Goal: Task Accomplishment & Management: Use online tool/utility

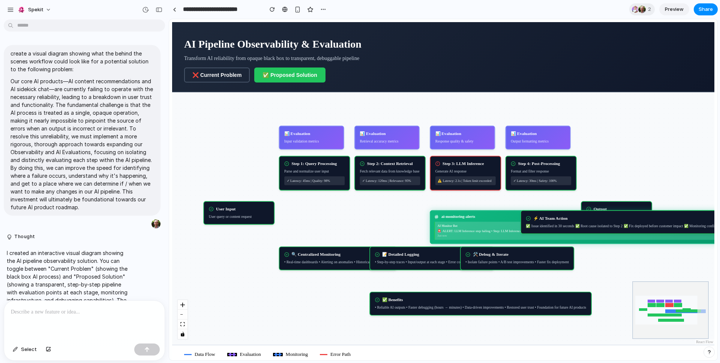
scroll to position [232, 0]
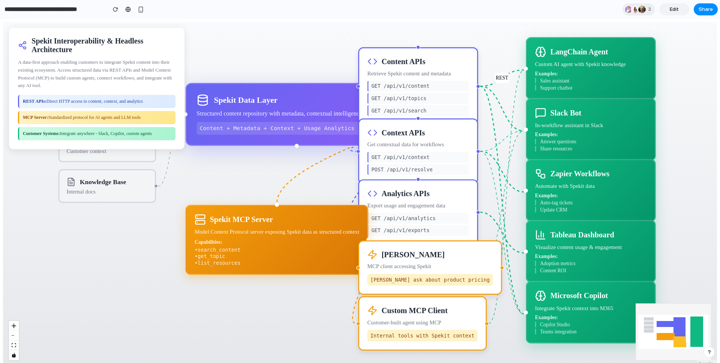
click at [458, 328] on div "Custom MCP Client Customer-built agent using MCP Internal tools with Spekit con…" at bounding box center [422, 323] width 128 height 54
click at [507, 328] on div "Ingest MCP Protocol REST MCP SharePoint Documents & wikis Help Centers Support …" at bounding box center [360, 194] width 714 height 344
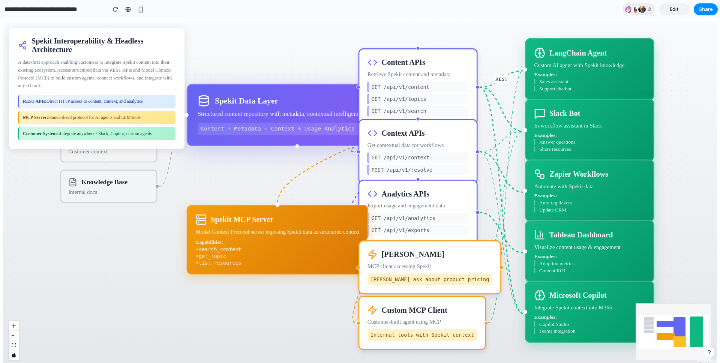
click at [306, 219] on div "Spekit MCP Server" at bounding box center [278, 219] width 164 height 11
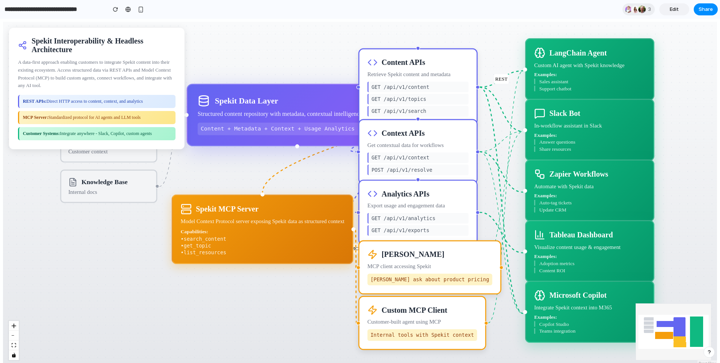
drag, startPoint x: 306, startPoint y: 219, endPoint x: 290, endPoint y: 208, distance: 19.4
click at [290, 208] on div "Spekit MCP Server" at bounding box center [263, 209] width 164 height 11
click at [678, 7] on span "Edit" at bounding box center [674, 9] width 9 height 7
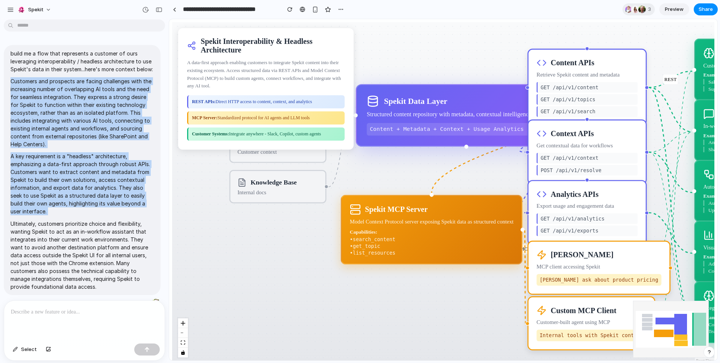
drag, startPoint x: 12, startPoint y: 91, endPoint x: 64, endPoint y: 225, distance: 144.6
click at [64, 225] on span "build me a flow that represents a customer of ours leveraging interoperability …" at bounding box center [81, 169] width 143 height 241
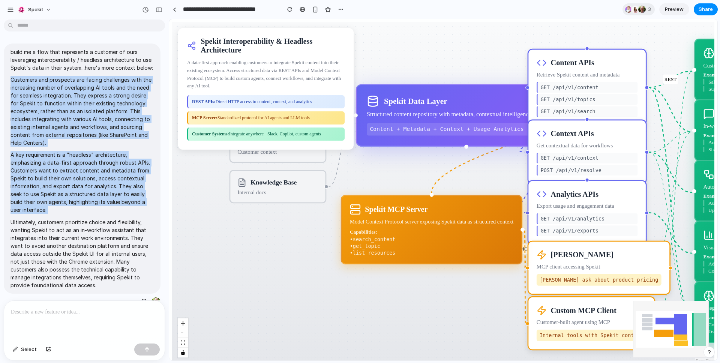
scroll to position [12, 0]
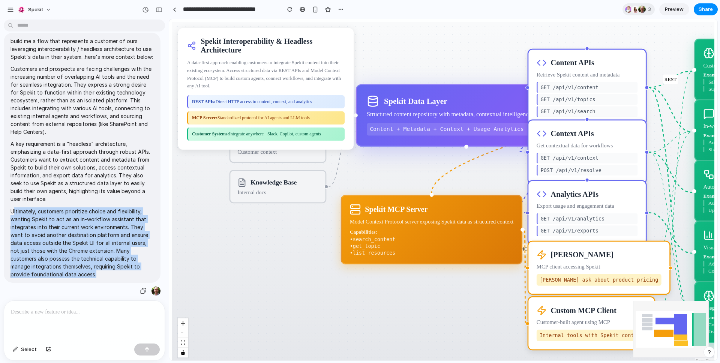
drag, startPoint x: 13, startPoint y: 219, endPoint x: 116, endPoint y: 283, distance: 120.8
click at [116, 278] on p "Ultimately, customers prioritize choice and flexibility, wanting Spekit to act …" at bounding box center [81, 242] width 143 height 71
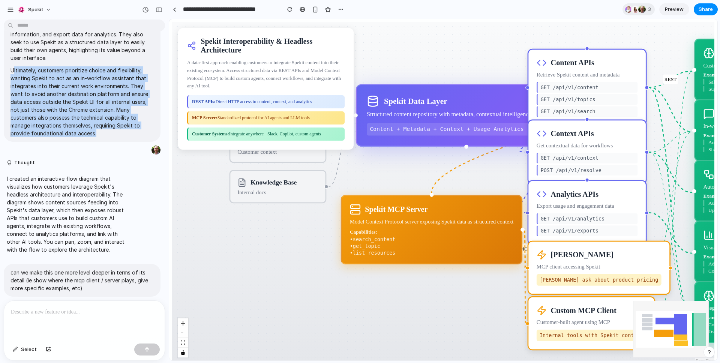
scroll to position [189, 0]
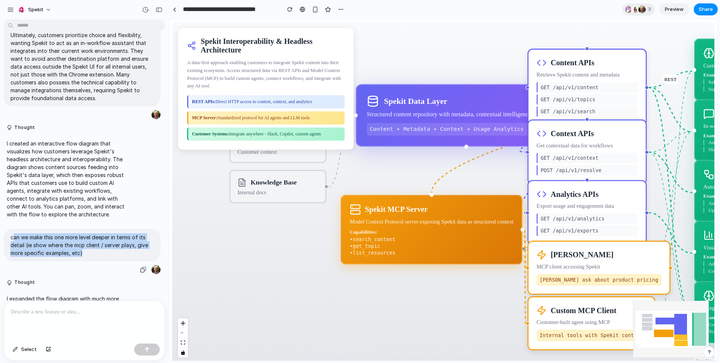
drag, startPoint x: 14, startPoint y: 245, endPoint x: 95, endPoint y: 265, distance: 83.3
click at [95, 261] on div "can we make this one more level deeper in terms of its detail (ie show where th…" at bounding box center [82, 245] width 157 height 33
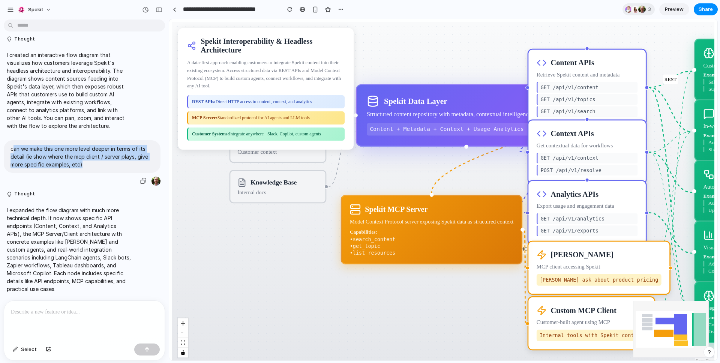
scroll to position [288, 0]
drag, startPoint x: 11, startPoint y: 205, endPoint x: 93, endPoint y: 283, distance: 113.3
click at [94, 283] on p "I expanded the flow diagram with much more technical depth. It now shows specif…" at bounding box center [69, 249] width 125 height 87
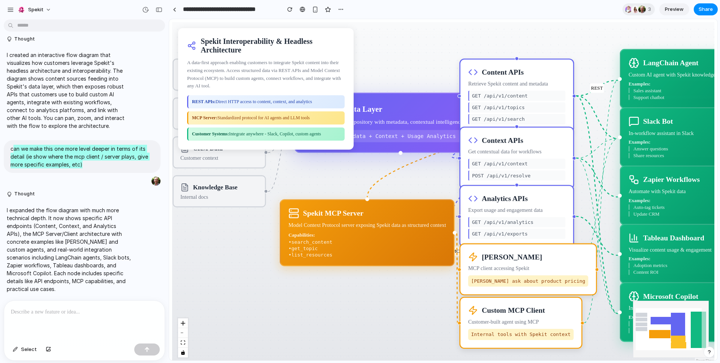
click at [543, 175] on div "POST /api/v1/resolve" at bounding box center [516, 176] width 97 height 10
click at [564, 213] on div "Export usage and engagement data" at bounding box center [516, 209] width 97 height 7
click at [553, 140] on div "Context APIs" at bounding box center [516, 140] width 97 height 10
click at [488, 156] on div "Context APIs Get contextual data for workflows GET /api/v1/context POST /api/v1…" at bounding box center [516, 158] width 115 height 63
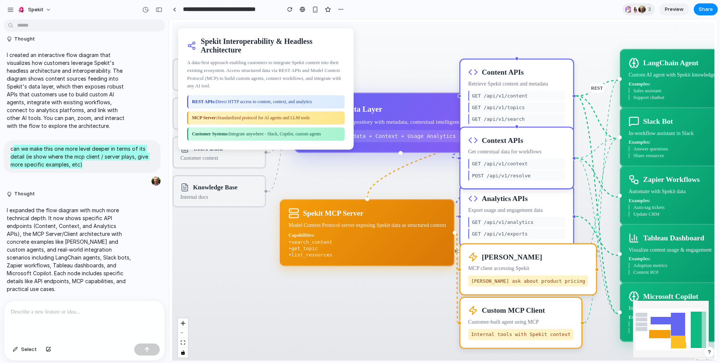
click at [490, 163] on div "GET /api/v1/context" at bounding box center [516, 164] width 97 height 10
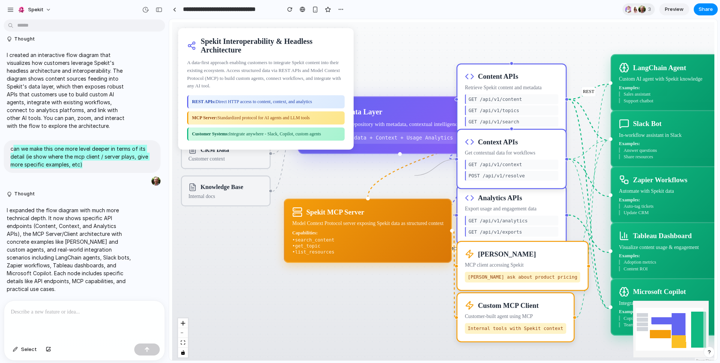
drag, startPoint x: 510, startPoint y: 128, endPoint x: 414, endPoint y: 177, distance: 107.8
click at [414, 177] on div "Ingest MCP Protocol REST MCP SharePoint Documents & wikis Help Centers Support …" at bounding box center [443, 192] width 542 height 341
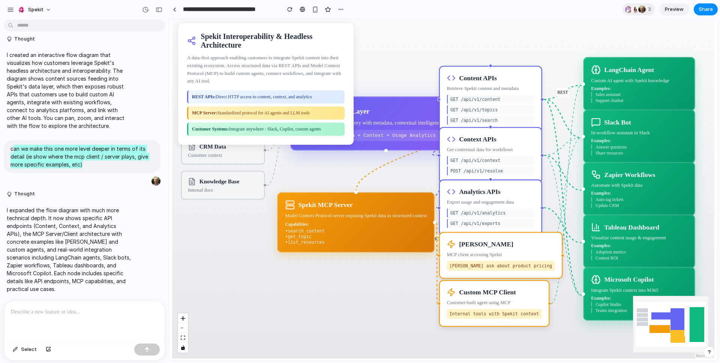
scroll to position [6, 0]
